Goal: Find specific page/section: Find specific page/section

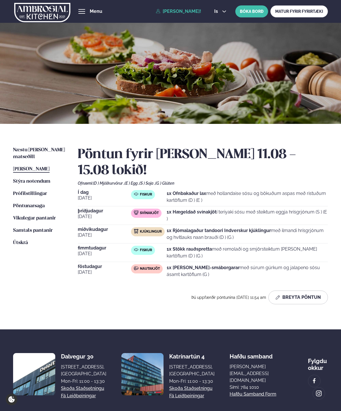
scroll to position [6, 0]
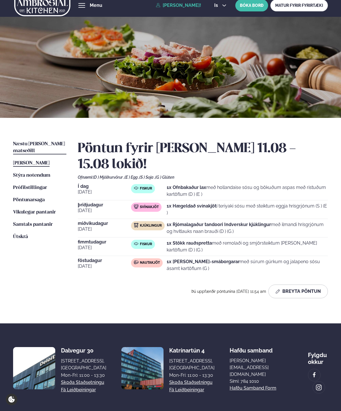
click at [43, 144] on span "Næstu [PERSON_NAME] matseðill" at bounding box center [39, 147] width 52 height 12
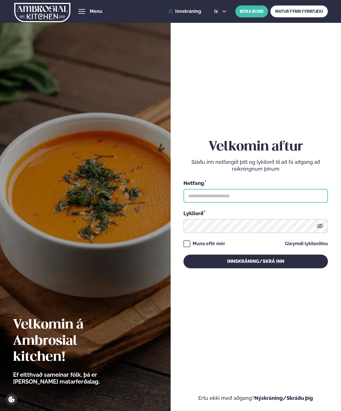
click at [248, 198] on input "text" at bounding box center [256, 196] width 145 height 14
type input "**********"
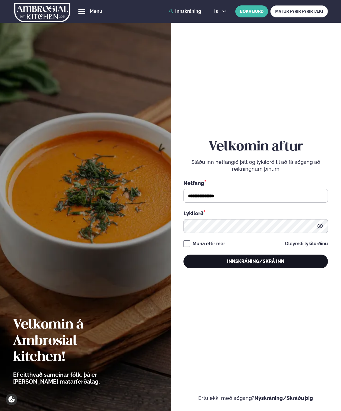
click at [228, 262] on button "Innskráning/Skrá inn" at bounding box center [256, 261] width 145 height 14
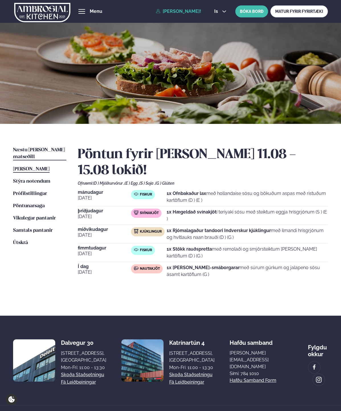
click at [27, 147] on span "Næstu [PERSON_NAME] matseðill" at bounding box center [39, 153] width 52 height 12
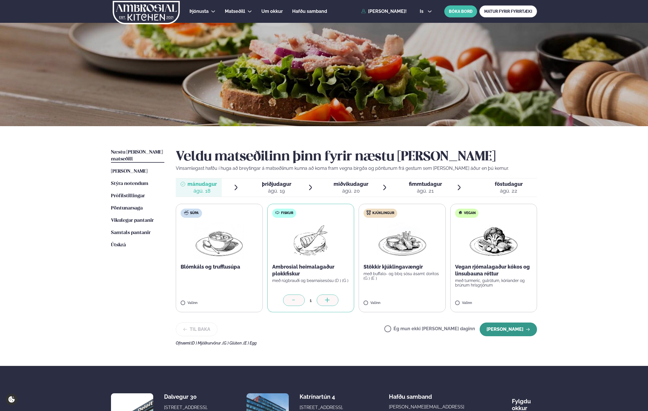
click at [341, 331] on button "Halda áfram" at bounding box center [507, 329] width 57 height 14
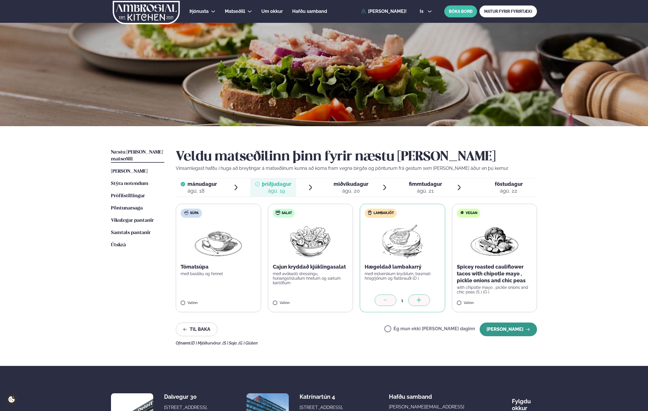
click at [341, 331] on button "Halda áfram" at bounding box center [507, 329] width 57 height 14
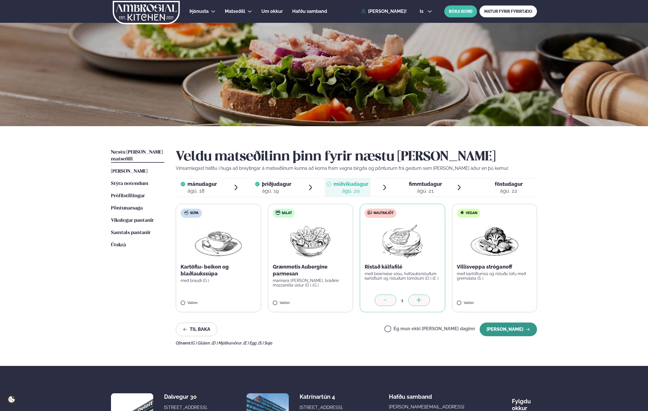
click at [341, 329] on button "Halda áfram" at bounding box center [507, 329] width 57 height 14
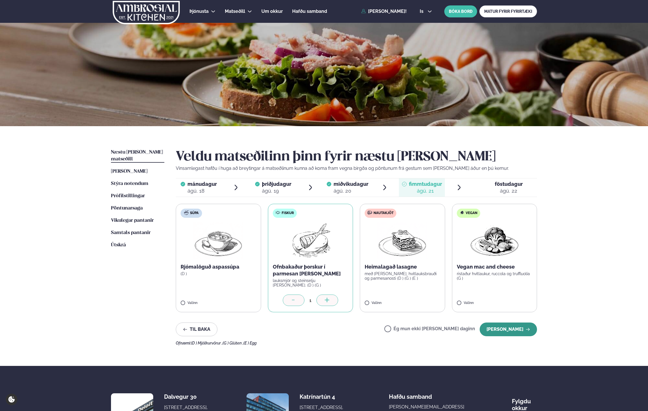
click at [341, 325] on button "Halda áfram" at bounding box center [507, 329] width 57 height 14
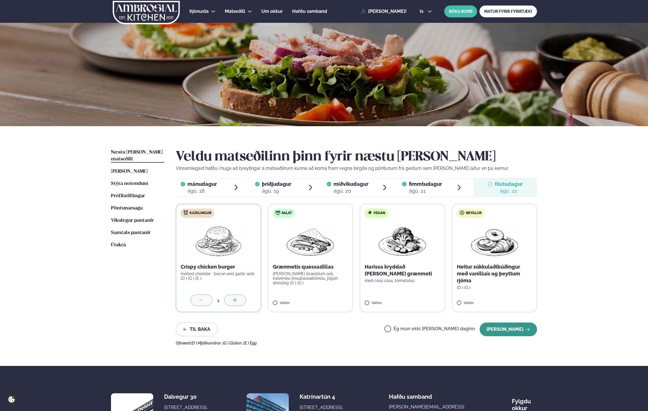
click at [341, 331] on button "Halda áfram" at bounding box center [507, 329] width 57 height 14
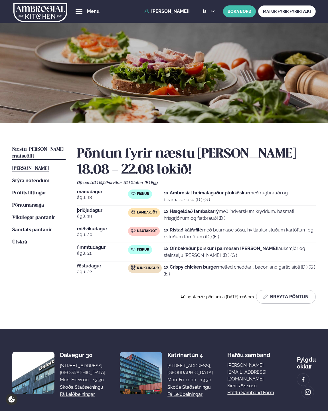
click at [30, 166] on span "[PERSON_NAME]" at bounding box center [30, 168] width 37 height 5
